Goal: Information Seeking & Learning: Learn about a topic

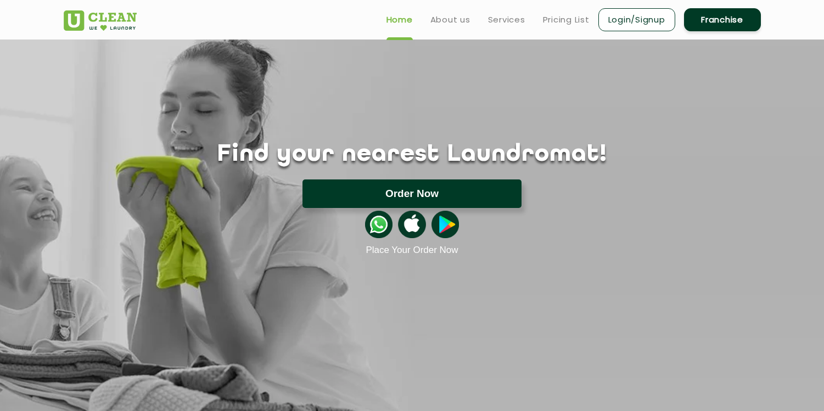
click at [413, 193] on button "Order Now" at bounding box center [412, 194] width 219 height 29
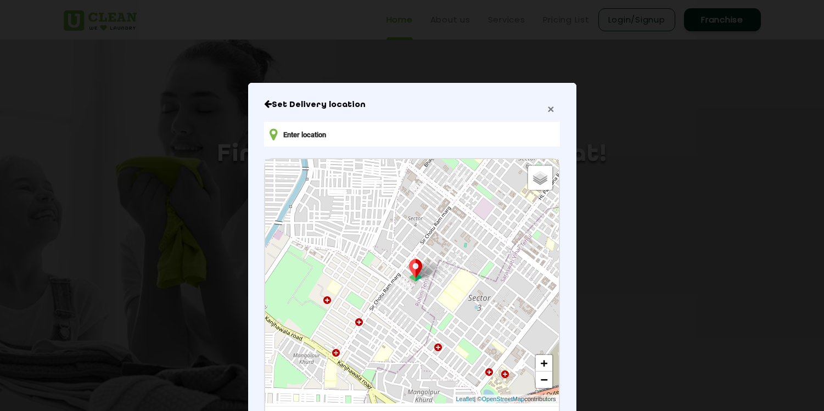
click at [551, 110] on span "×" at bounding box center [551, 109] width 7 height 13
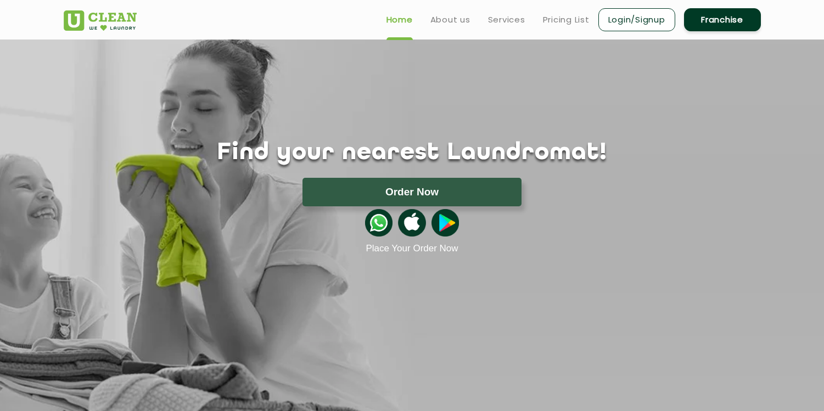
scroll to position [1, 0]
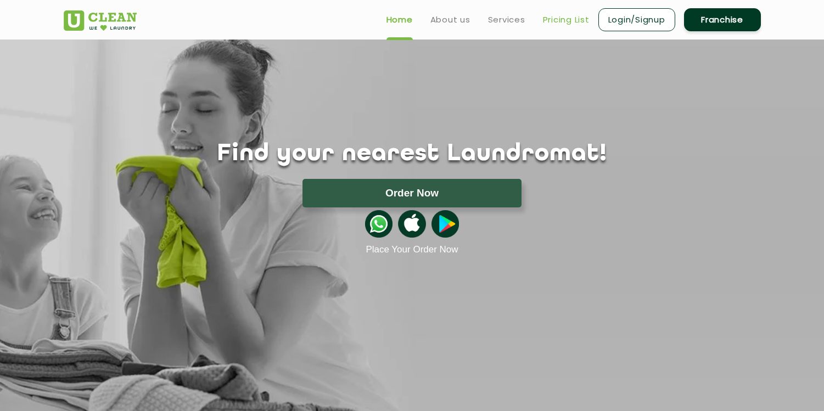
click at [557, 18] on link "Pricing List" at bounding box center [566, 19] width 47 height 13
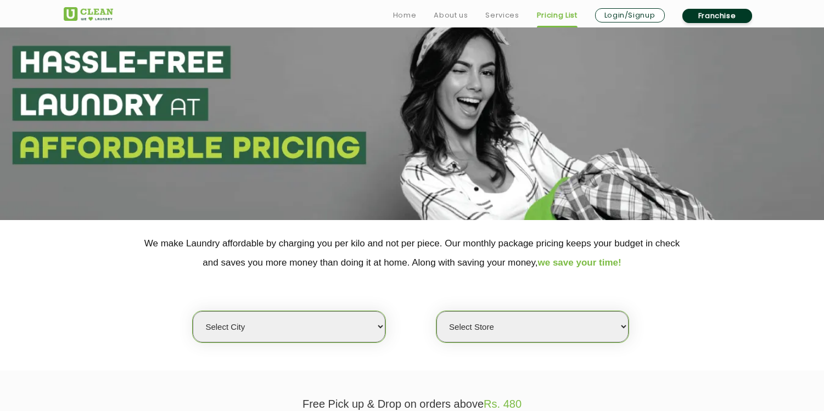
scroll to position [37, 0]
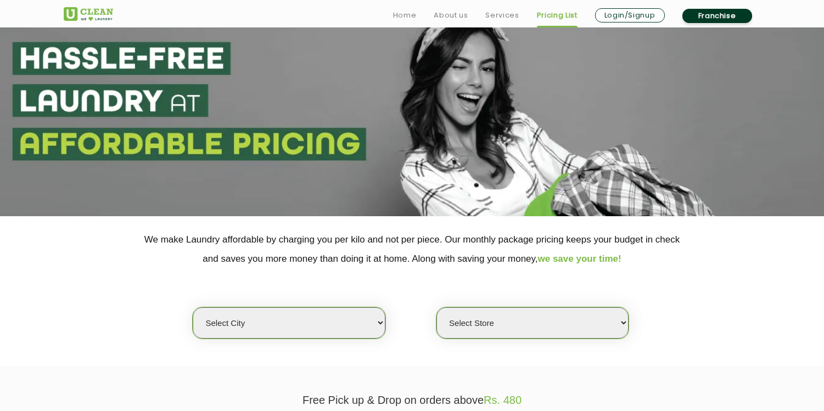
click at [534, 325] on select "Select Store" at bounding box center [533, 323] width 192 height 31
click at [286, 325] on select "Select city [GEOGRAPHIC_DATA] [GEOGRAPHIC_DATA] [GEOGRAPHIC_DATA] [GEOGRAPHIC_D…" at bounding box center [289, 323] width 192 height 31
click at [507, 322] on select "Select Store" at bounding box center [533, 323] width 192 height 31
click at [437, 308] on select "Select Store" at bounding box center [533, 323] width 192 height 31
click at [435, 290] on div "Select city [GEOGRAPHIC_DATA] [GEOGRAPHIC_DATA] [GEOGRAPHIC_DATA] [GEOGRAPHIC_D…" at bounding box center [412, 304] width 714 height 71
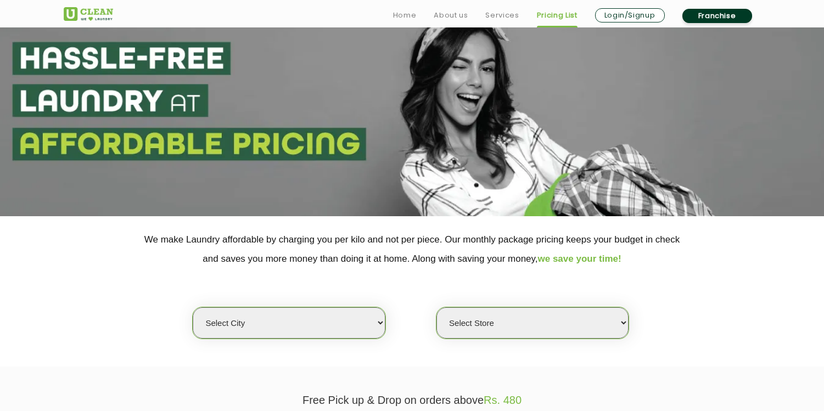
click at [275, 318] on select "Select city [GEOGRAPHIC_DATA] [GEOGRAPHIC_DATA] [GEOGRAPHIC_DATA] [GEOGRAPHIC_D…" at bounding box center [289, 323] width 192 height 31
select select "42"
click at [193, 308] on select "Select city [GEOGRAPHIC_DATA] [GEOGRAPHIC_DATA] [GEOGRAPHIC_DATA] [GEOGRAPHIC_D…" at bounding box center [289, 323] width 192 height 31
click at [480, 317] on select "Select Store" at bounding box center [533, 323] width 192 height 31
click at [493, 324] on select "Select Store" at bounding box center [533, 323] width 192 height 31
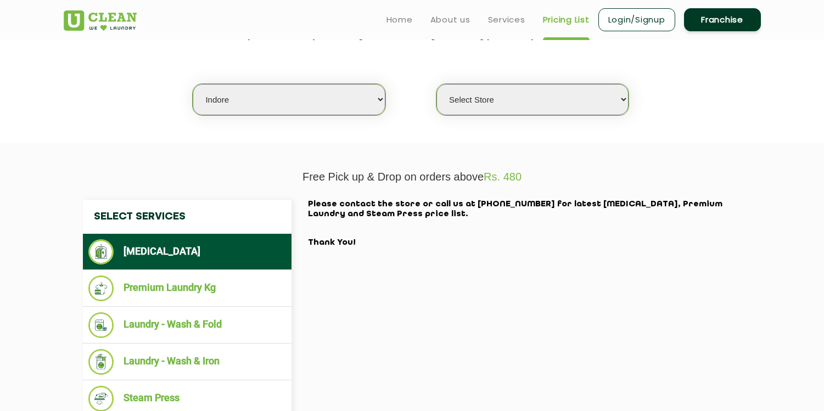
scroll to position [239, 0]
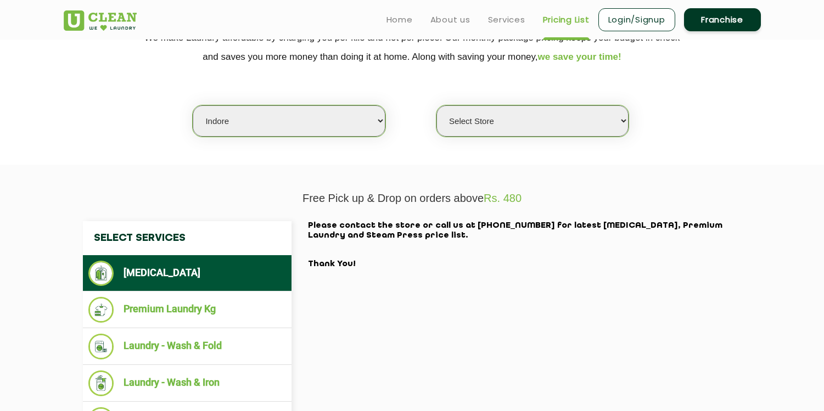
click at [517, 120] on select "Select Store" at bounding box center [533, 120] width 192 height 31
click at [478, 121] on select "Select Store" at bounding box center [533, 120] width 192 height 31
click at [499, 122] on select "Select Store" at bounding box center [533, 120] width 192 height 31
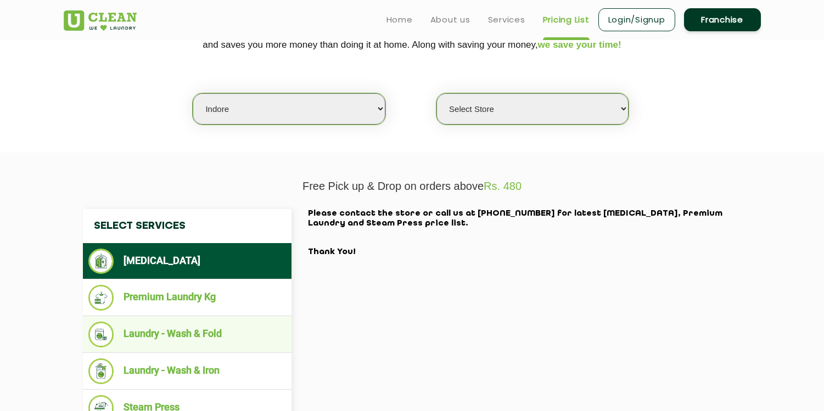
scroll to position [0, 0]
